Goal: Information Seeking & Learning: Learn about a topic

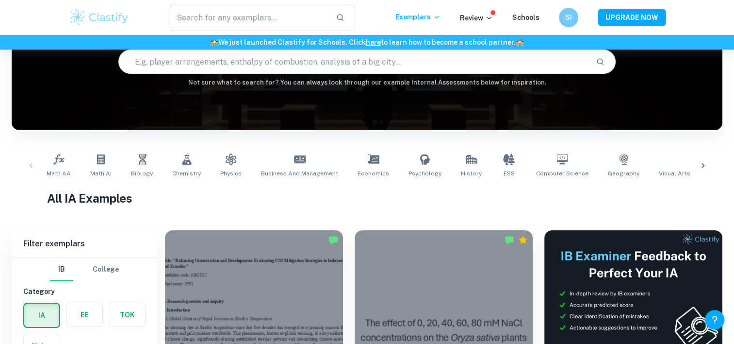
scroll to position [99, 0]
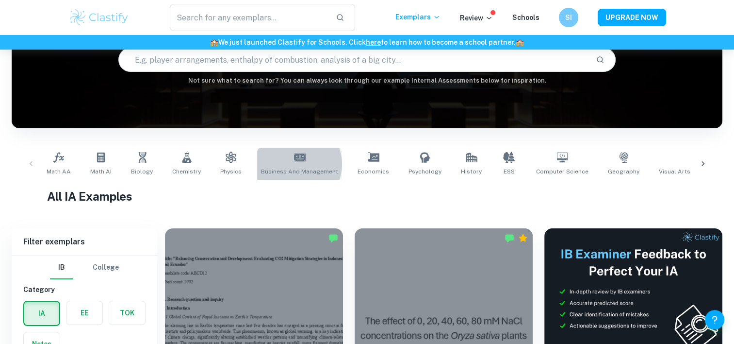
click at [289, 164] on link "Business and Management" at bounding box center [299, 163] width 85 height 32
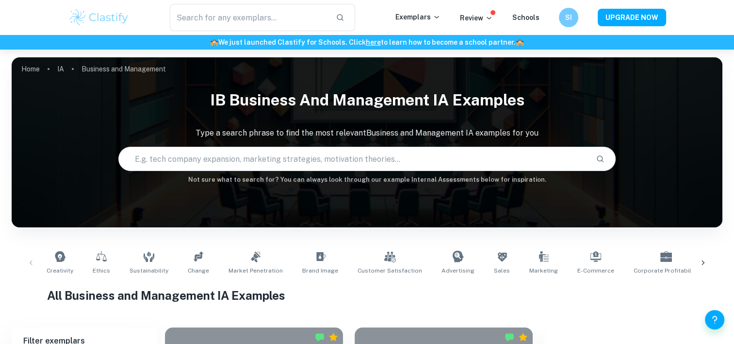
click at [250, 178] on h6 "Not sure what to search for? You can always look through our example Internal A…" at bounding box center [367, 180] width 711 height 10
click at [99, 262] on link "Ethics" at bounding box center [101, 262] width 25 height 32
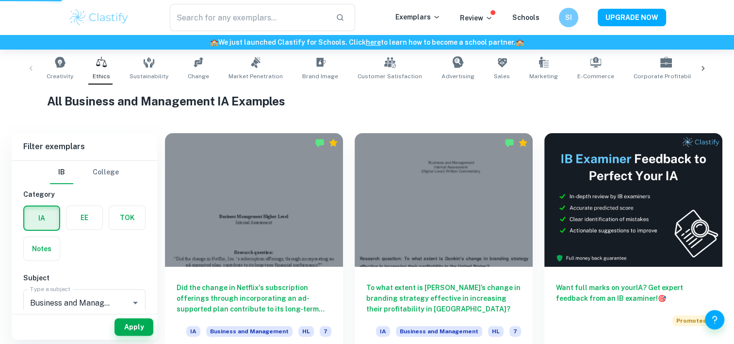
type input "Ethics"
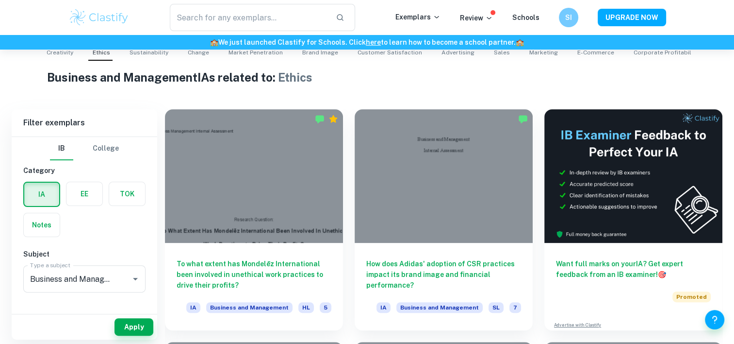
scroll to position [227, 0]
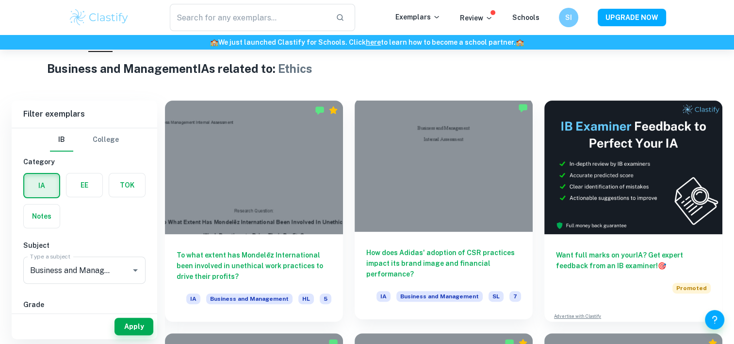
click at [414, 223] on div at bounding box center [444, 164] width 178 height 133
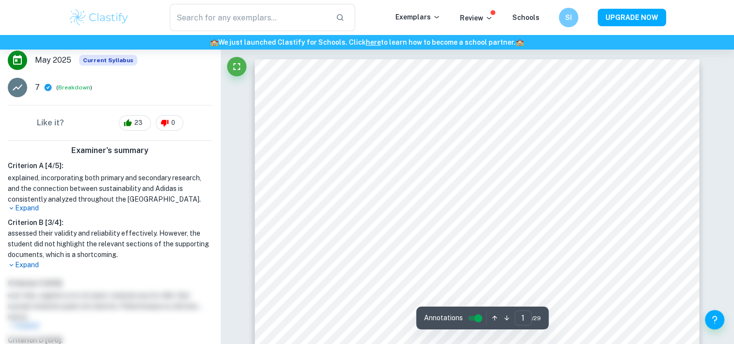
scroll to position [190, 0]
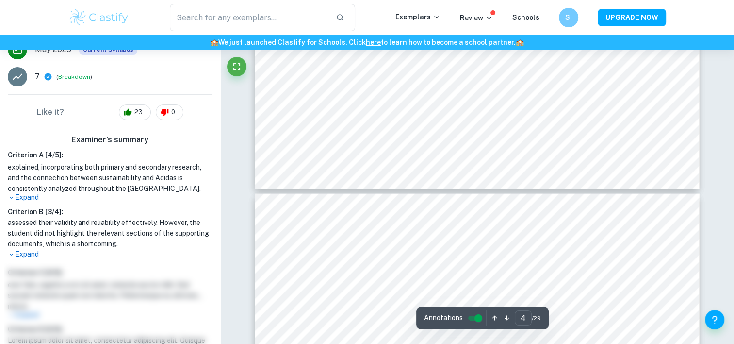
type input "3"
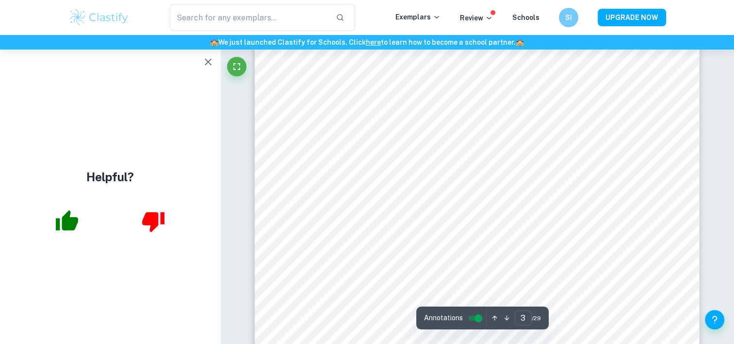
scroll to position [1450, 0]
